Goal: Task Accomplishment & Management: Manage account settings

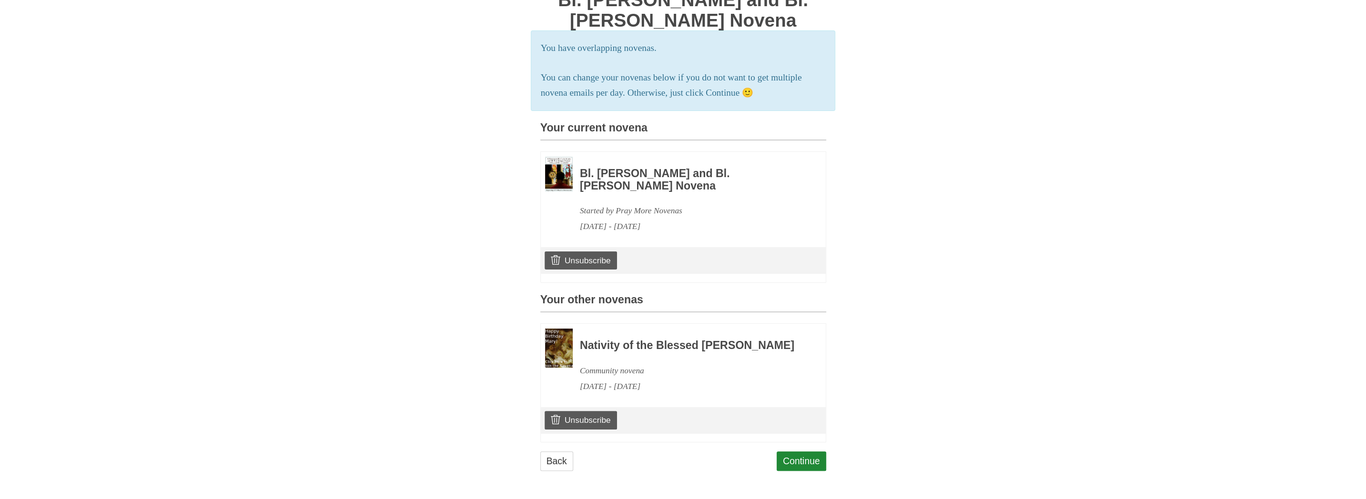
scroll to position [161, 0]
click at [600, 416] on link "Unsubscribe" at bounding box center [580, 420] width 72 height 18
click at [592, 421] on link "Unsubscribe" at bounding box center [580, 420] width 72 height 18
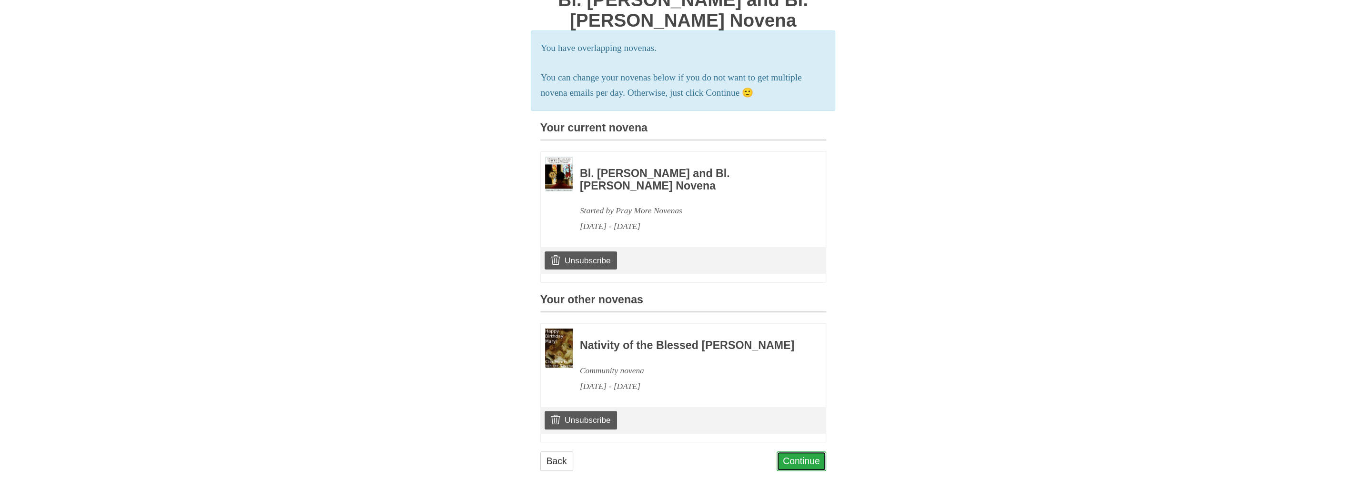
click at [814, 471] on link "Continue" at bounding box center [801, 462] width 50 height 20
